Goal: Transaction & Acquisition: Book appointment/travel/reservation

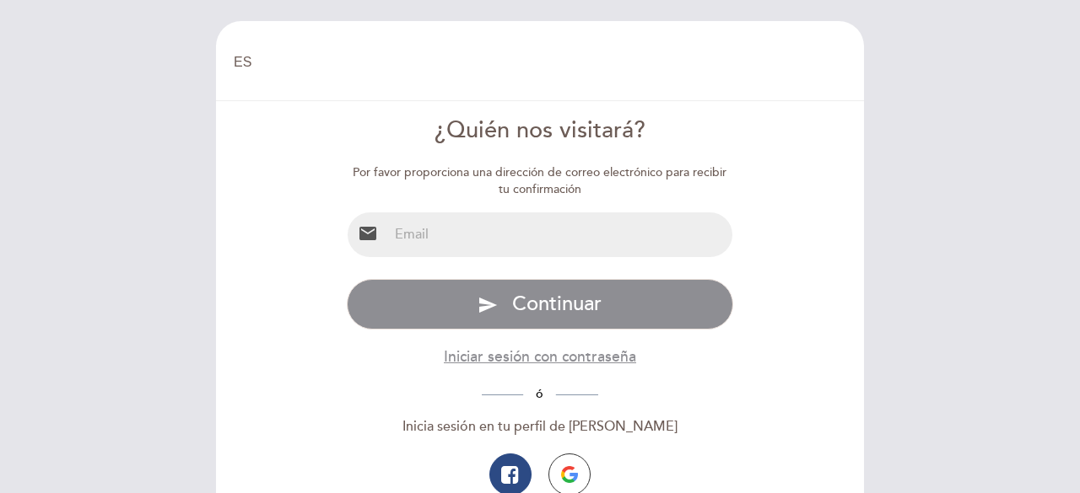
select select "es"
click at [520, 234] on input "email" at bounding box center [560, 235] width 345 height 45
type input "[EMAIL_ADDRESS][DOMAIN_NAME]"
click at [565, 472] on img "button" at bounding box center [569, 474] width 17 height 17
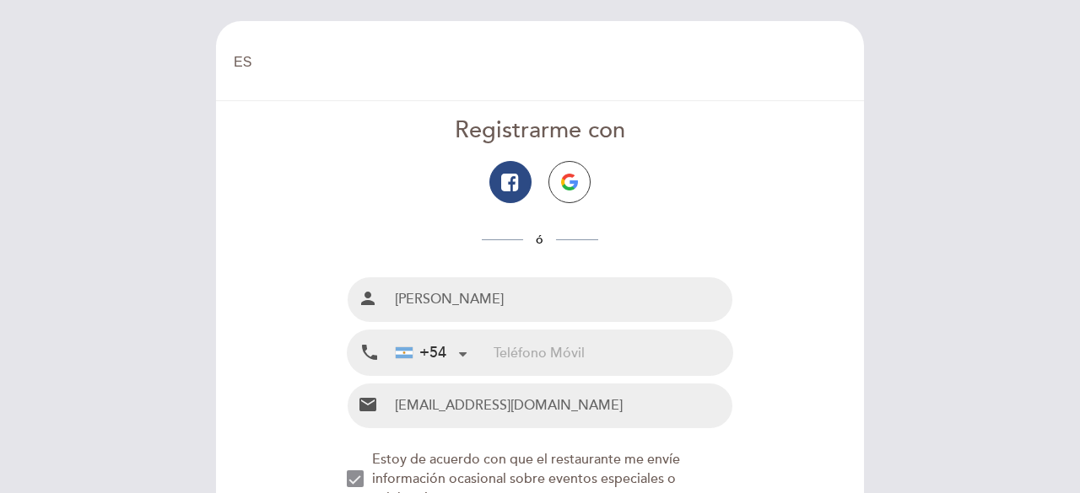
click at [516, 358] on input "tel" at bounding box center [612, 353] width 239 height 45
type input "1160275312"
click at [1034, 163] on div "EN ES PT [GEOGRAPHIC_DATA] [GEOGRAPHIC_DATA], Cambiar usuario Hacer una reserva…" at bounding box center [540, 246] width 1080 height 493
click at [669, 126] on div "Registrarme con" at bounding box center [540, 131] width 387 height 33
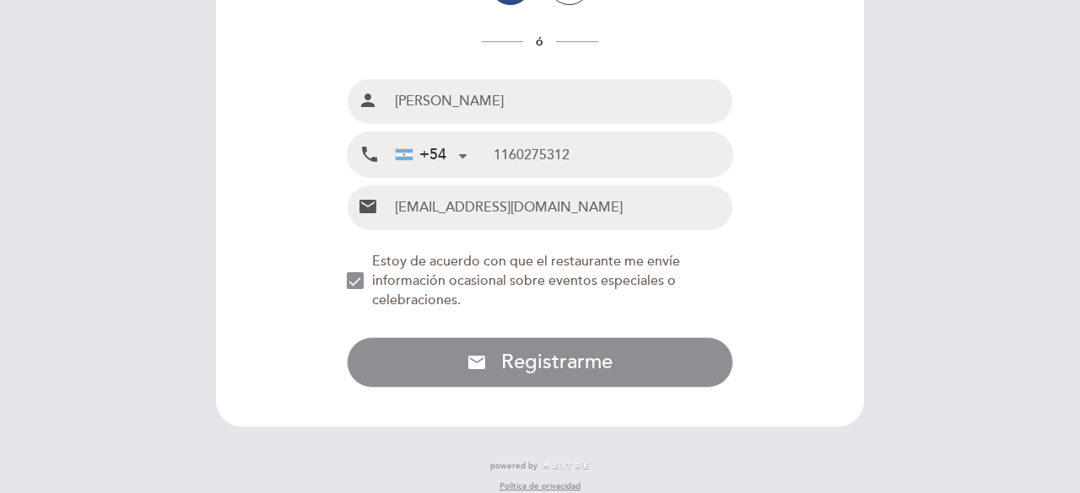
scroll to position [202, 0]
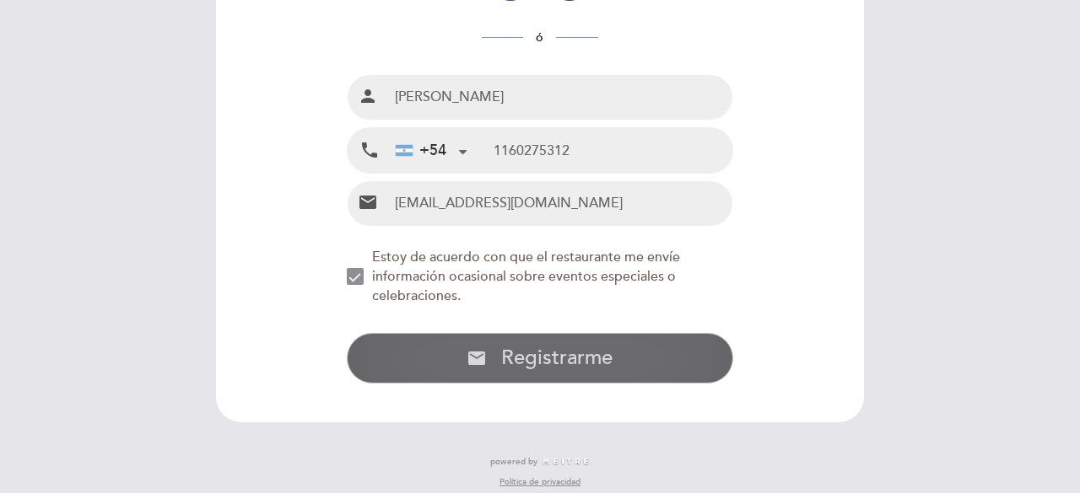
click at [611, 370] on button "email Registrarme con Email Registrarme" at bounding box center [540, 358] width 387 height 51
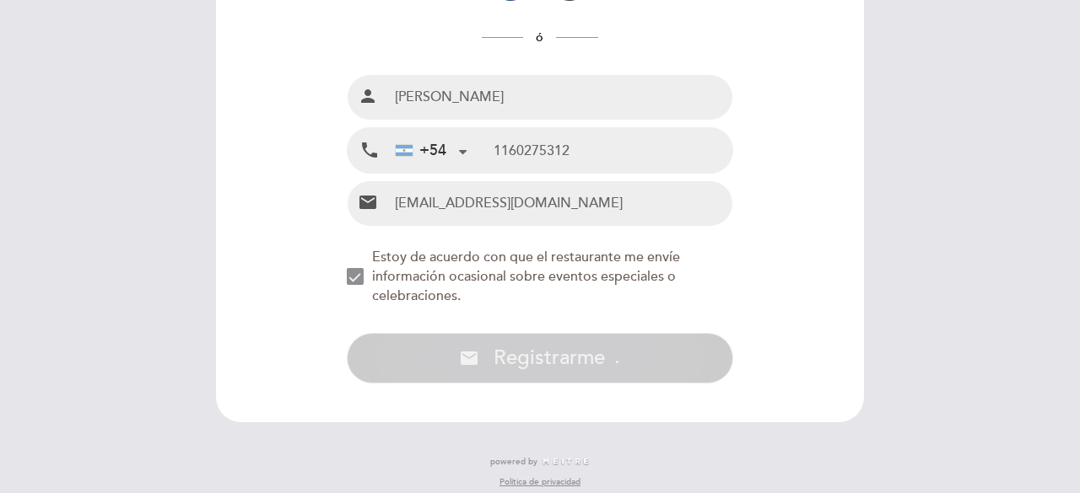
click at [609, 365] on div "EN ES PT [GEOGRAPHIC_DATA] [GEOGRAPHIC_DATA], Cambiar usuario Hacer una reserva…" at bounding box center [540, 246] width 1080 height 493
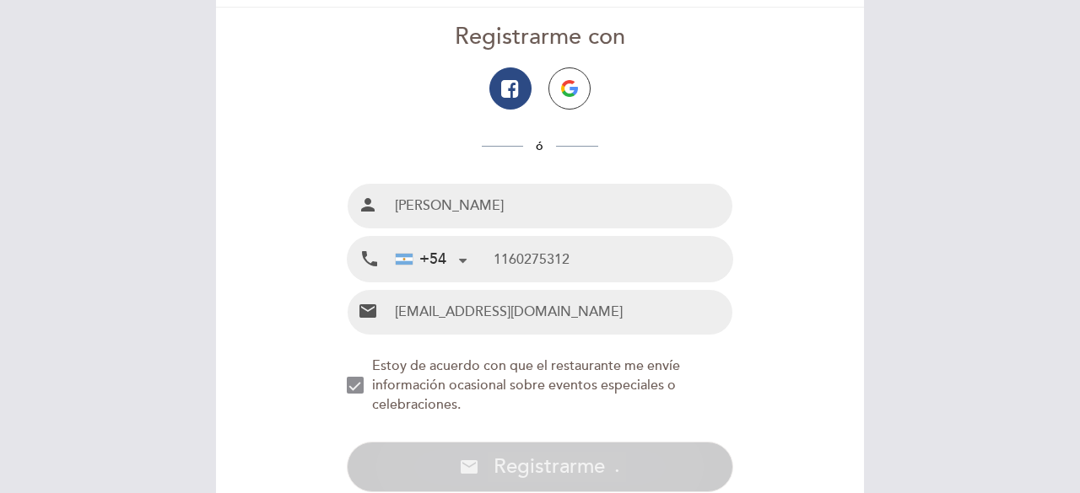
scroll to position [67, 0]
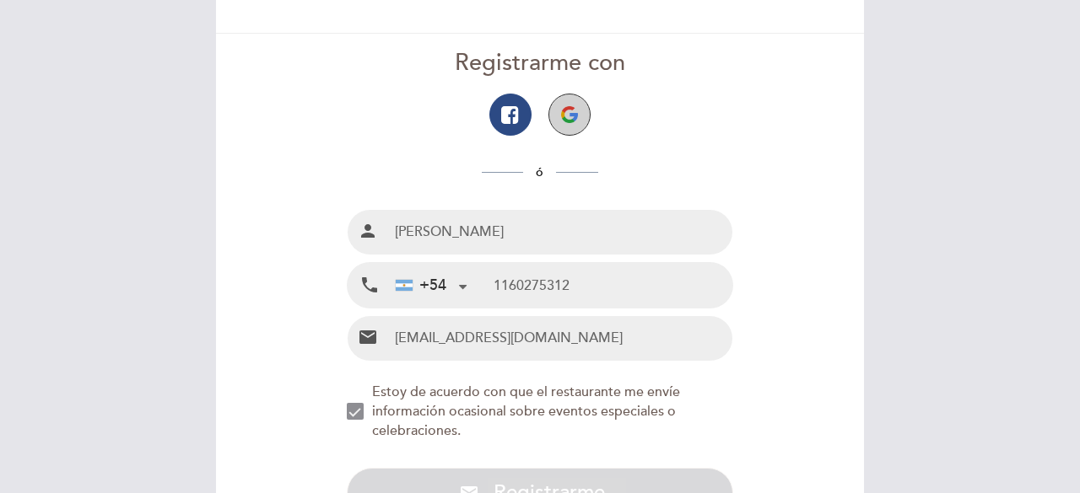
click at [570, 121] on img "button" at bounding box center [569, 114] width 17 height 17
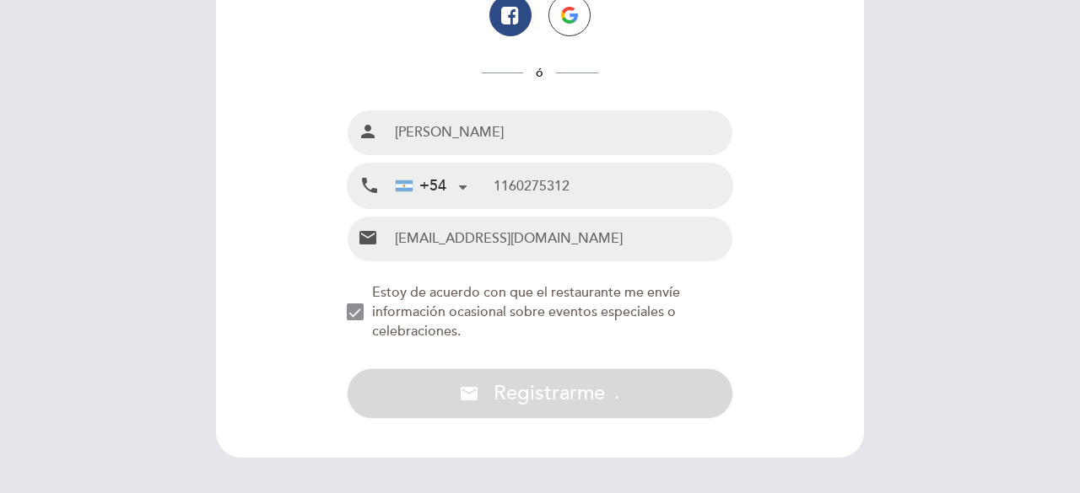
scroll to position [213, 0]
